Goal: Transaction & Acquisition: Purchase product/service

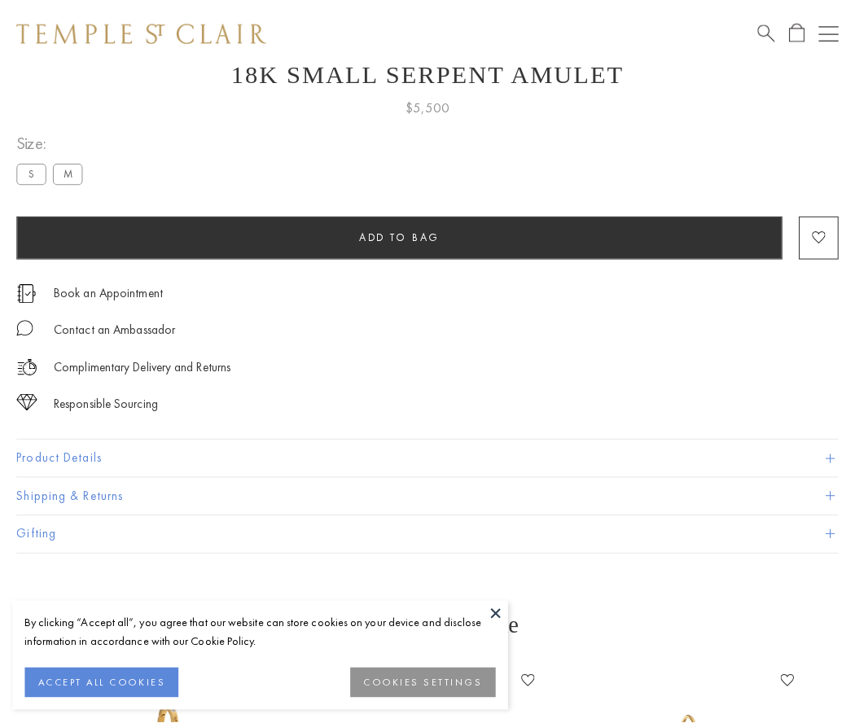
scroll to position [65, 0]
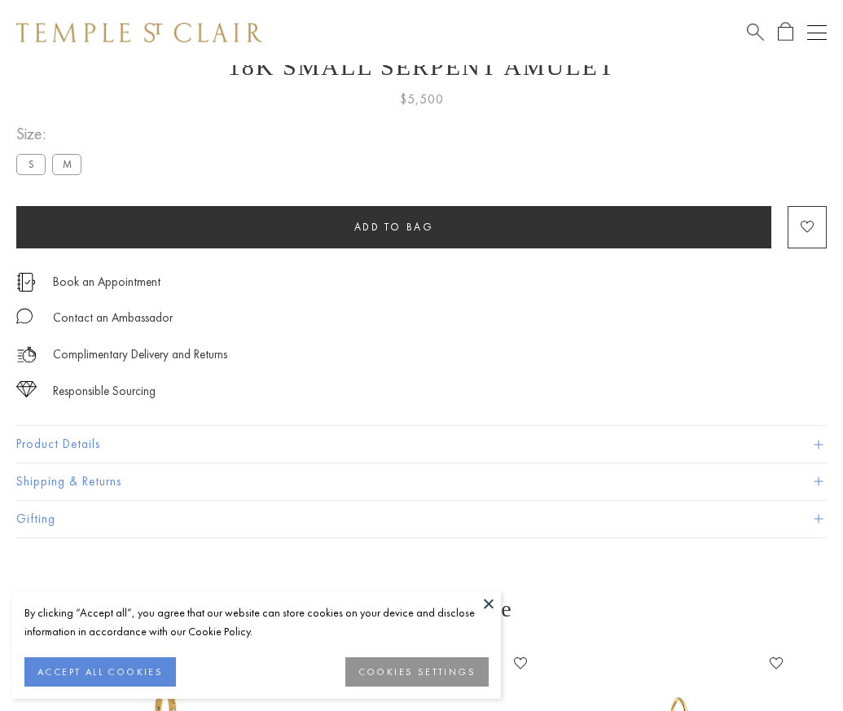
click at [393, 226] on span "Add to bag" at bounding box center [394, 227] width 80 height 14
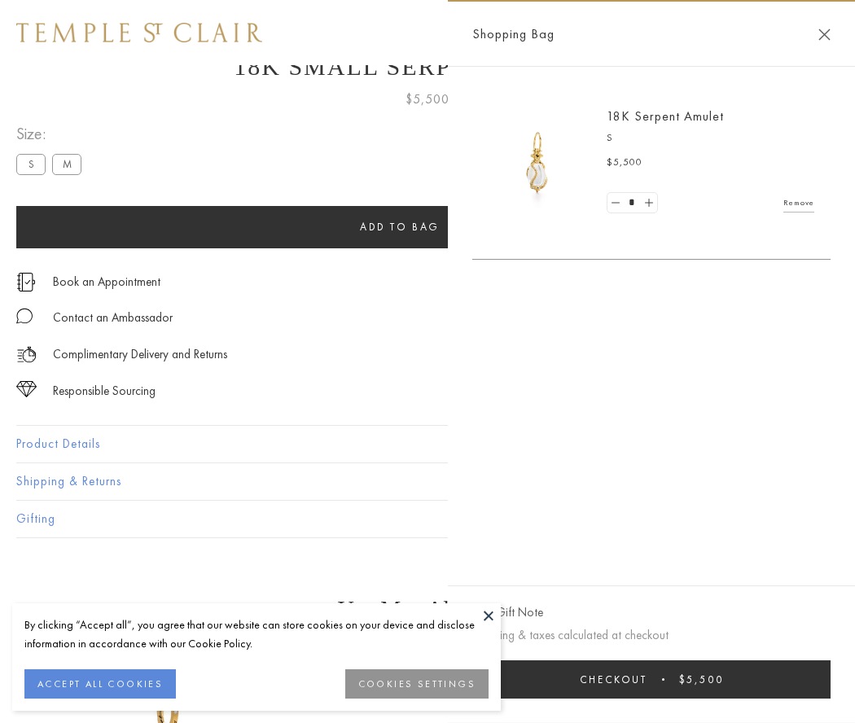
click at [647, 679] on span "Checkout" at bounding box center [614, 680] width 68 height 14
